Goal: Find specific page/section: Find specific page/section

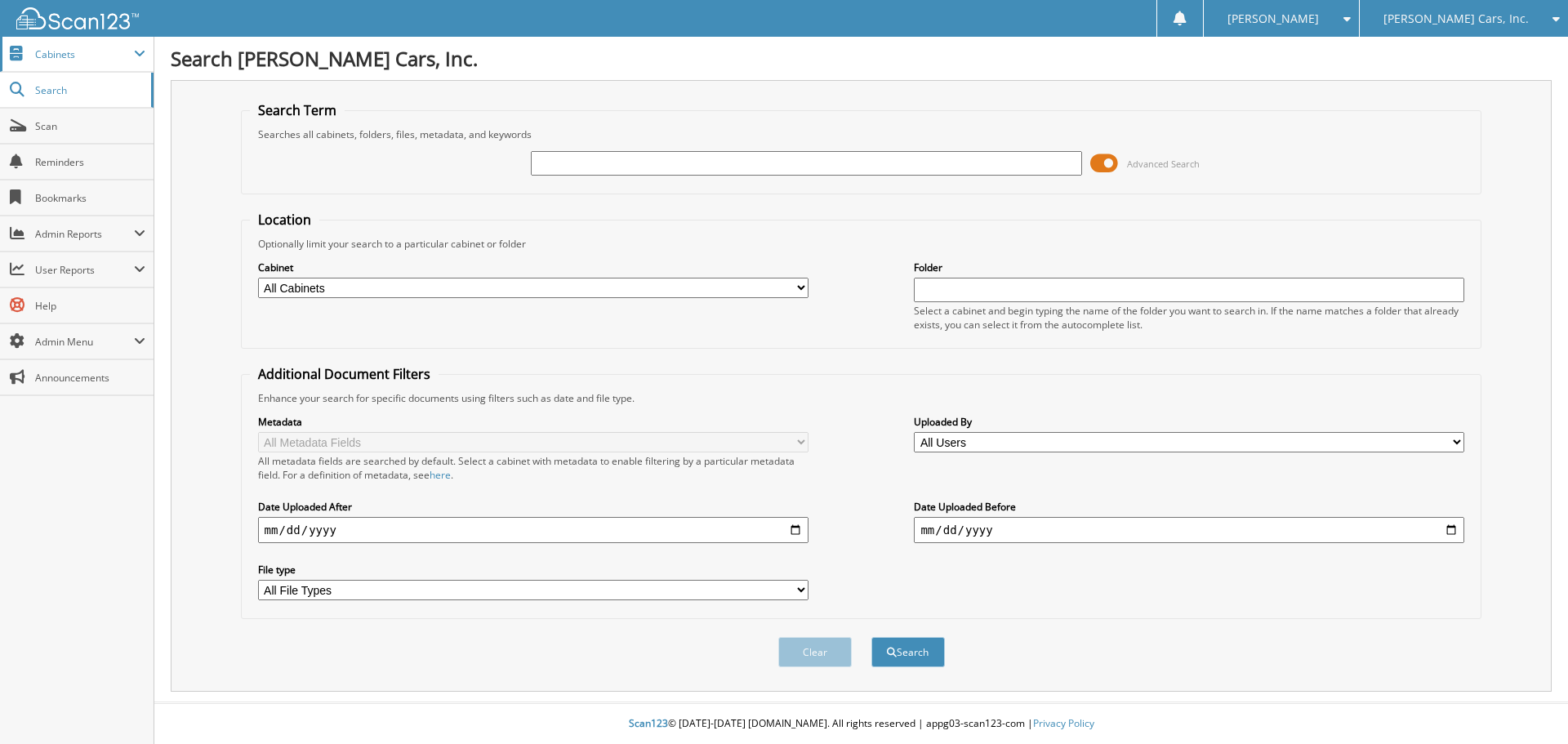
click at [103, 55] on span "Cabinets" at bounding box center [84, 54] width 99 height 14
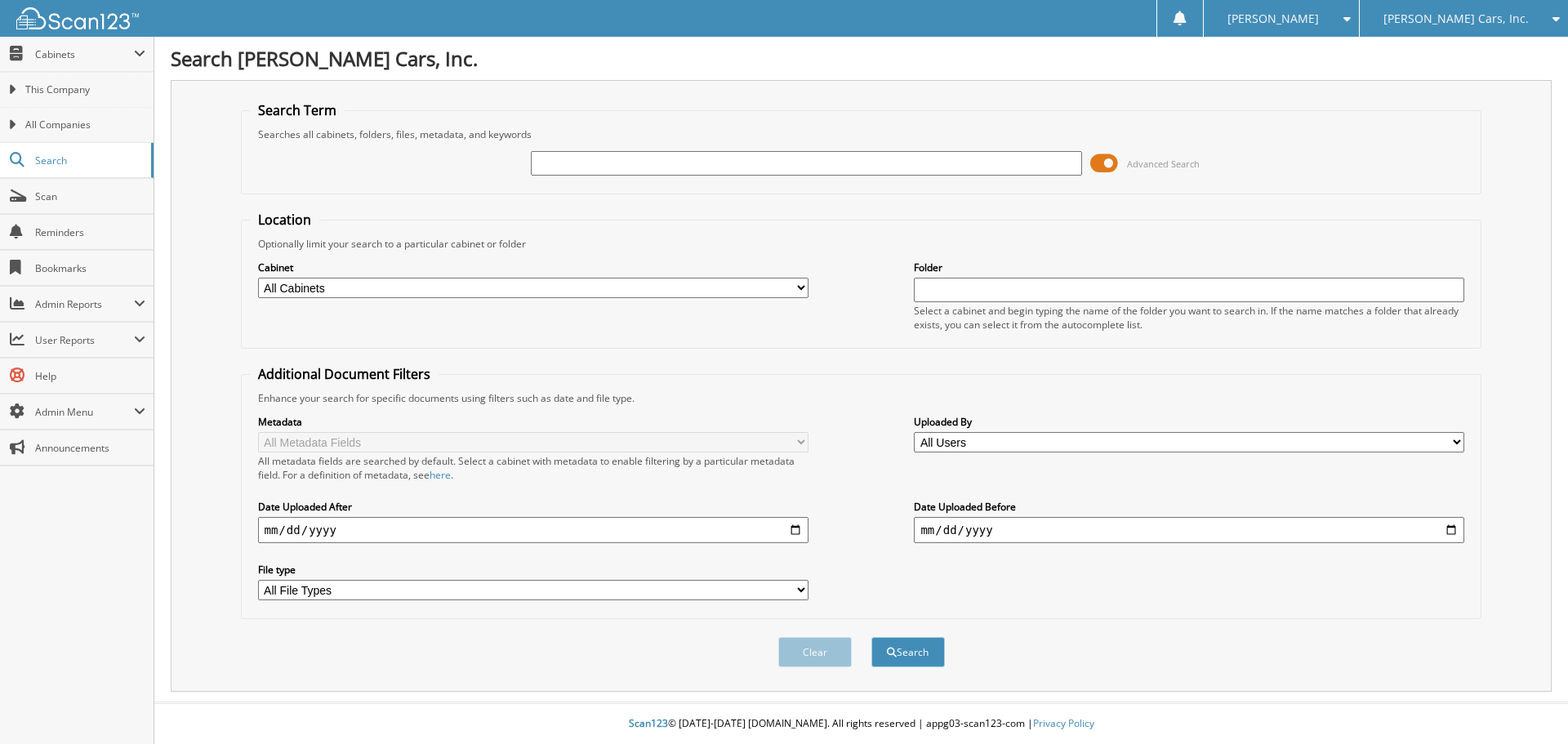
click at [1473, 21] on span "[PERSON_NAME] Cars, Inc." at bounding box center [1457, 19] width 145 height 9
click at [1455, 52] on link "Freedom Nissan" at bounding box center [1464, 51] width 208 height 28
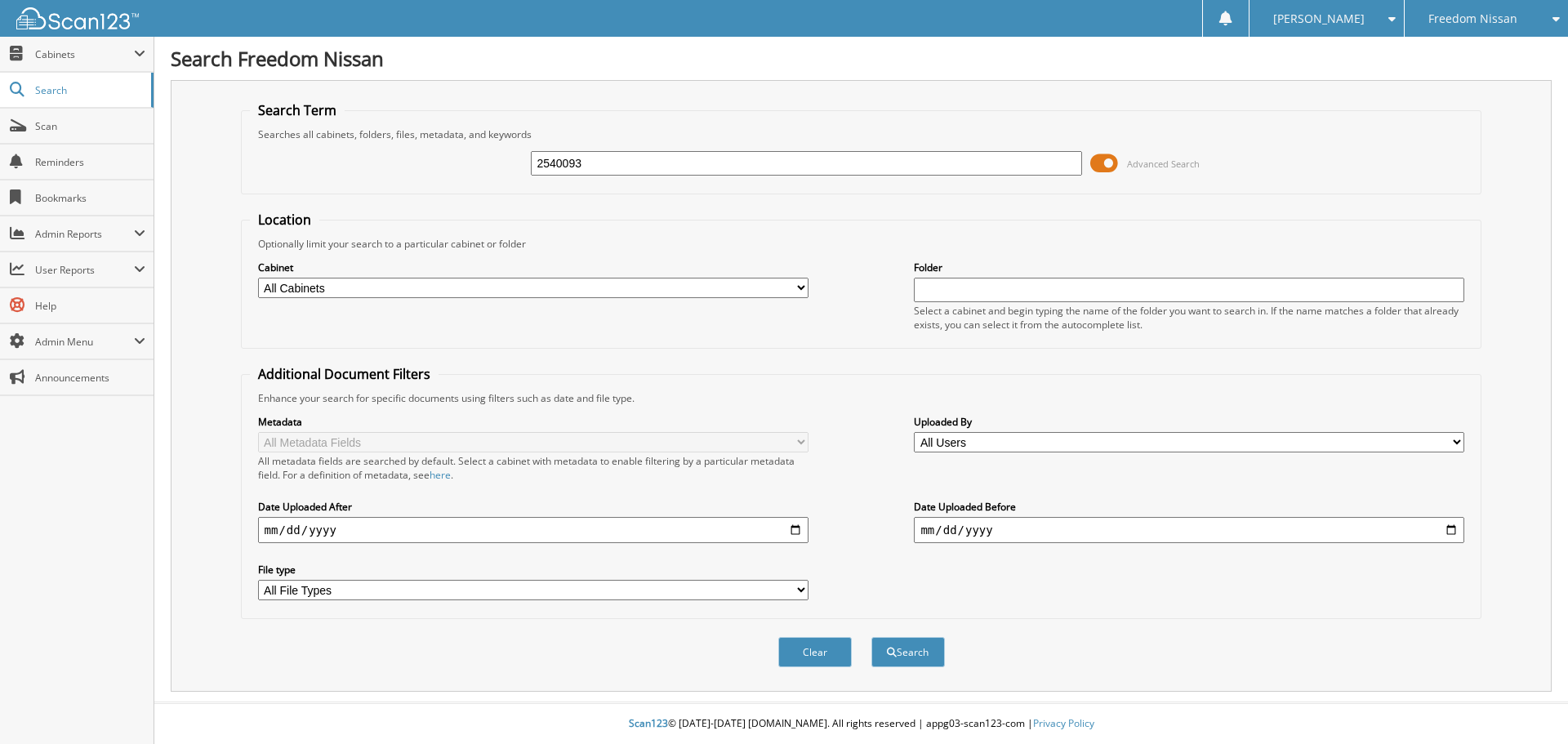
type input "2540093"
click at [871, 637] on button "Search" at bounding box center [908, 653] width 74 height 30
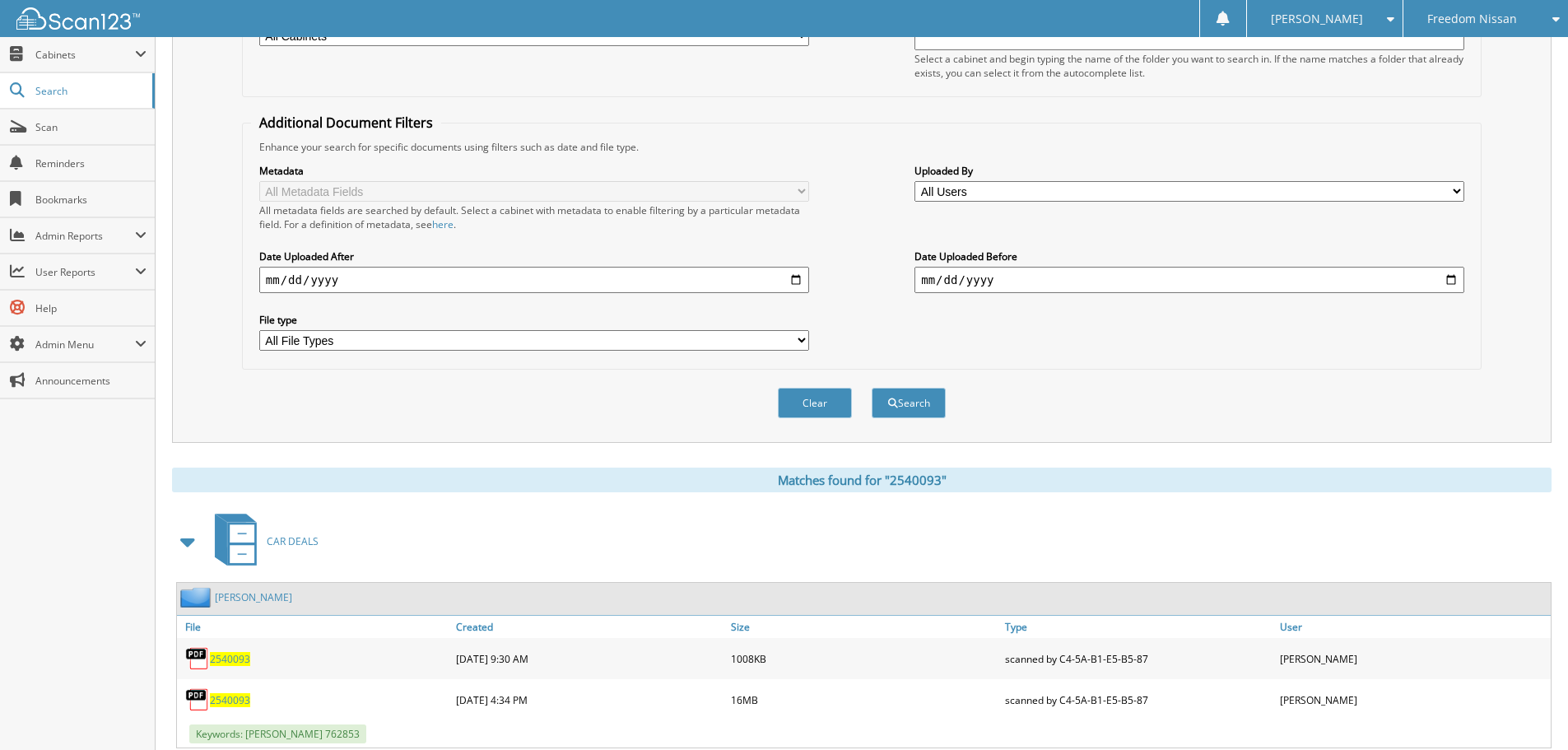
scroll to position [303, 0]
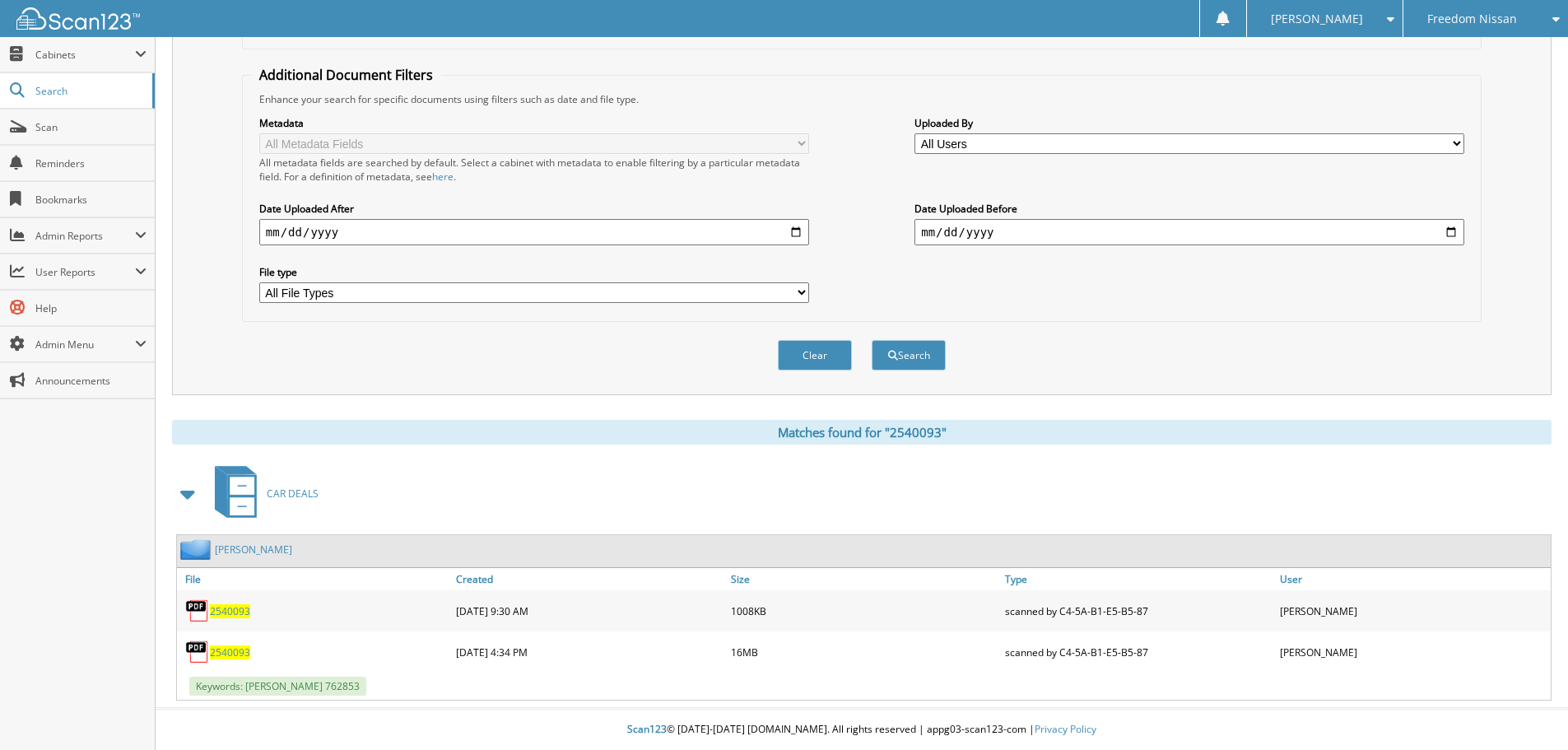
click at [223, 650] on span "2540093" at bounding box center [230, 652] width 40 height 14
